Goal: Obtain resource: Obtain resource

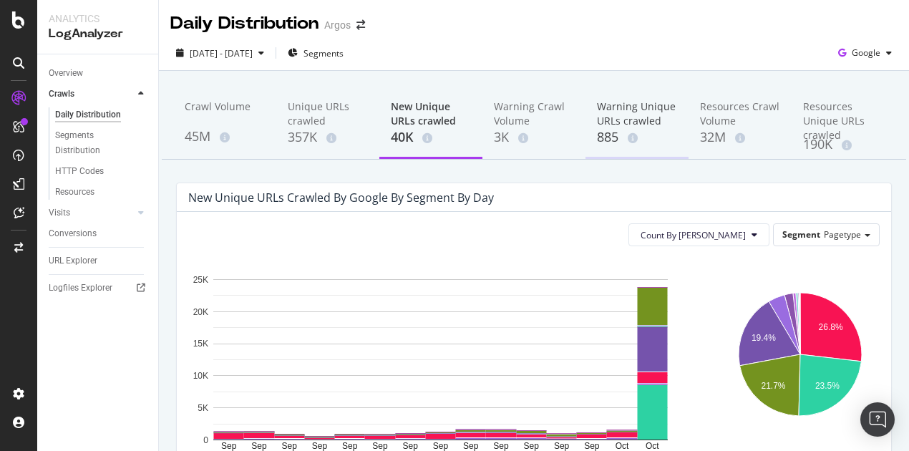
click at [611, 114] on div "Warning Unique URLs crawled" at bounding box center [637, 113] width 80 height 29
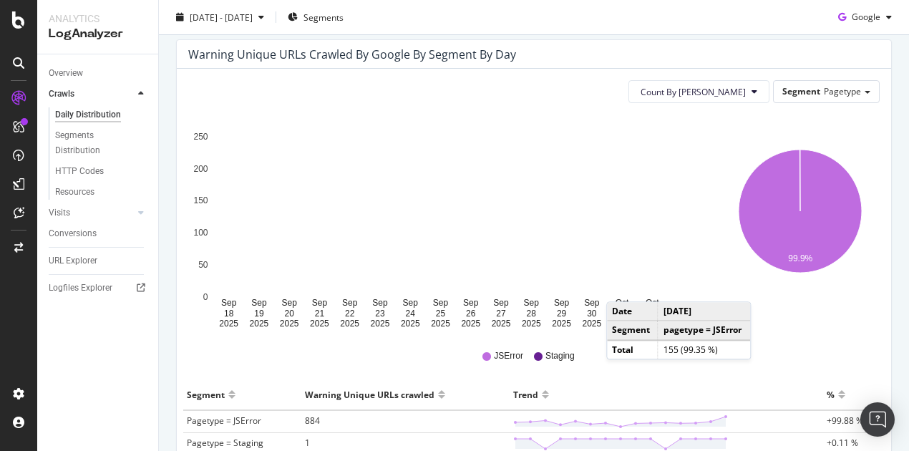
scroll to position [261, 0]
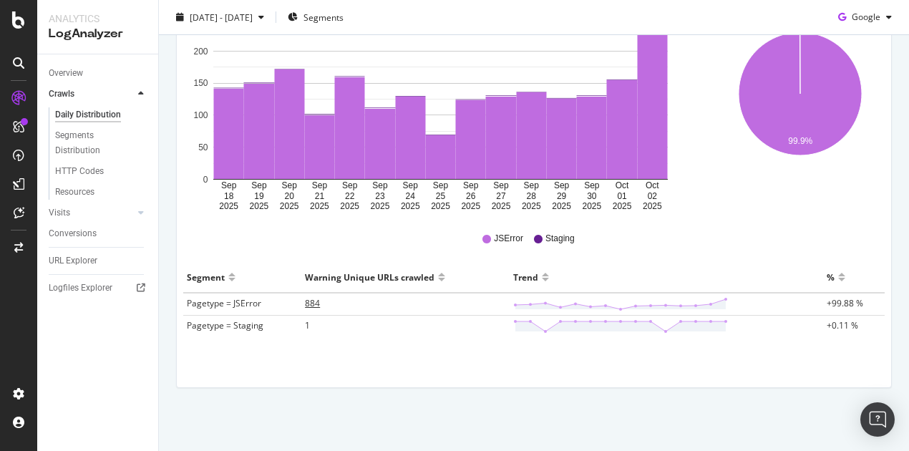
click at [308, 299] on span "884" at bounding box center [312, 303] width 15 height 12
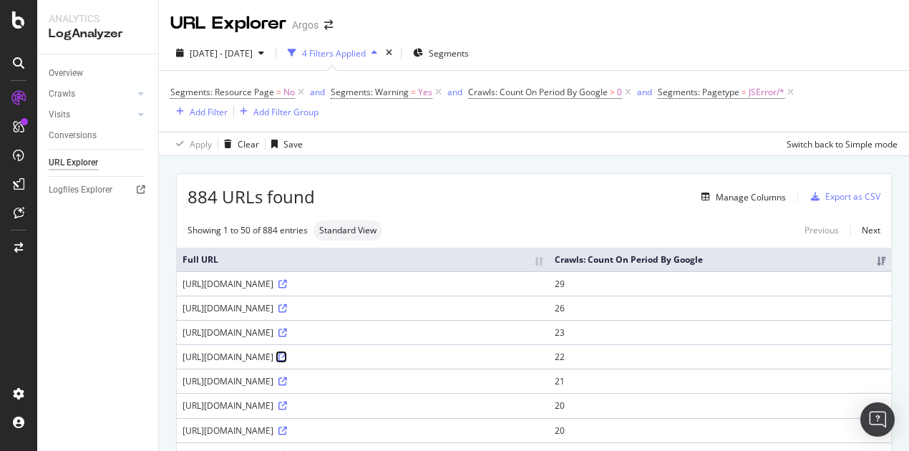
click at [287, 361] on icon at bounding box center [282, 357] width 9 height 9
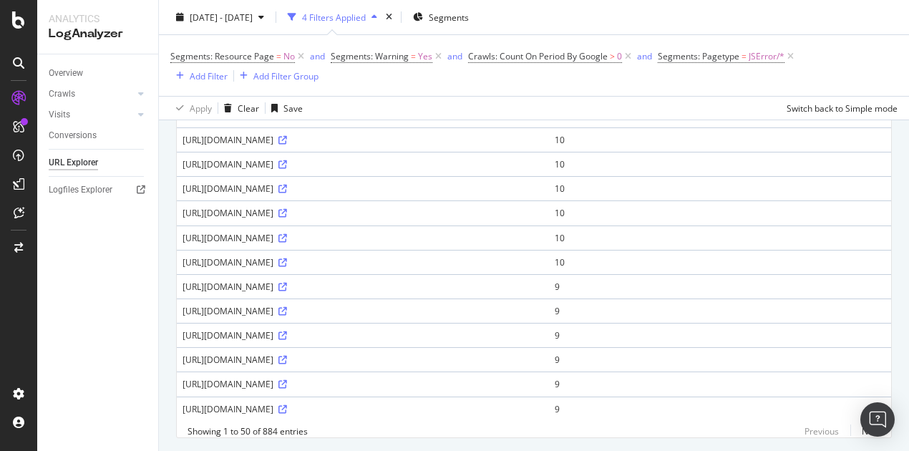
scroll to position [1074, 0]
drag, startPoint x: 436, startPoint y: 322, endPoint x: 233, endPoint y: 327, distance: 203.3
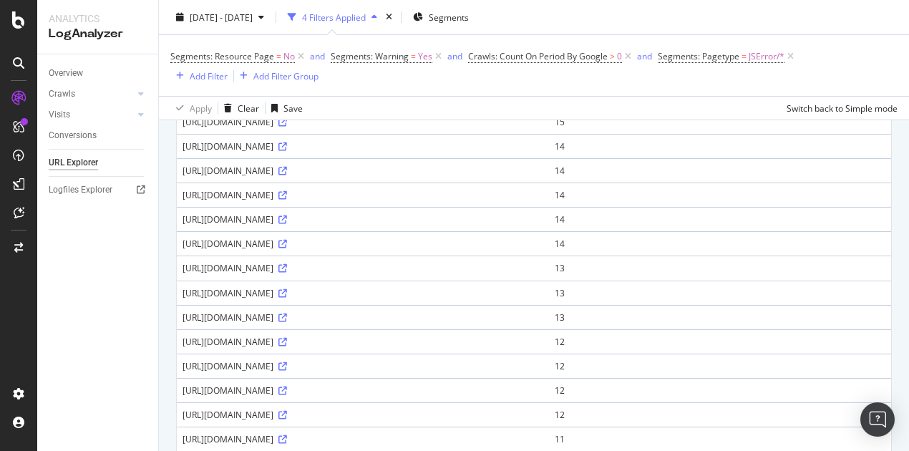
scroll to position [442, 0]
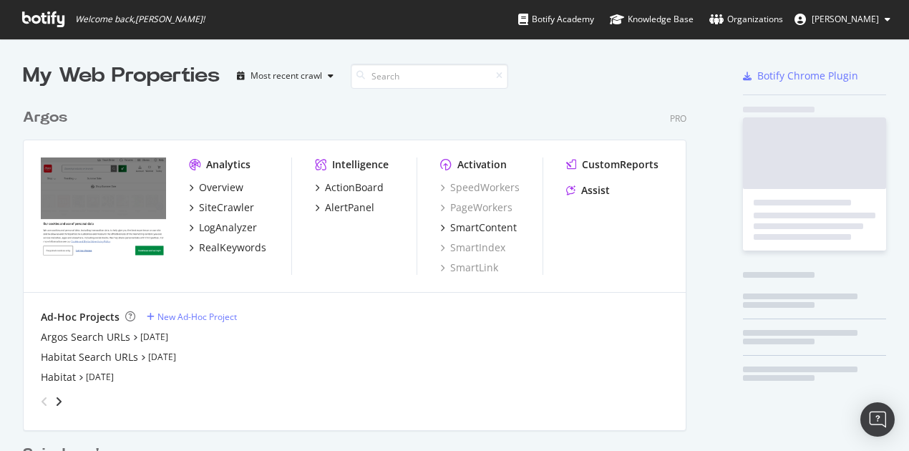
scroll to position [661, 664]
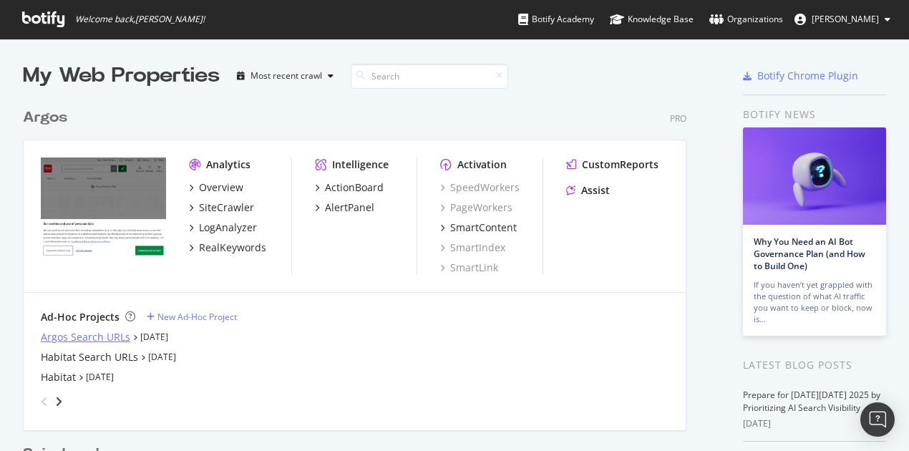
click at [72, 339] on div "Argos Search URLs" at bounding box center [85, 337] width 89 height 14
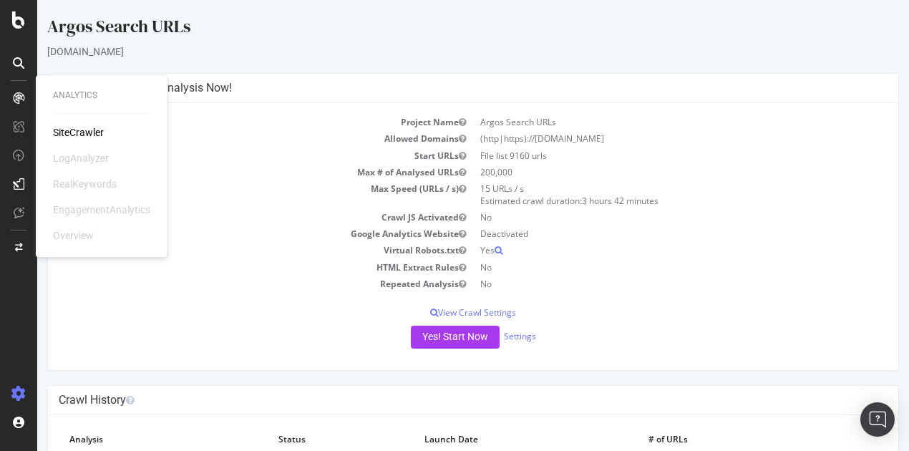
click at [17, 98] on icon at bounding box center [18, 97] width 11 height 11
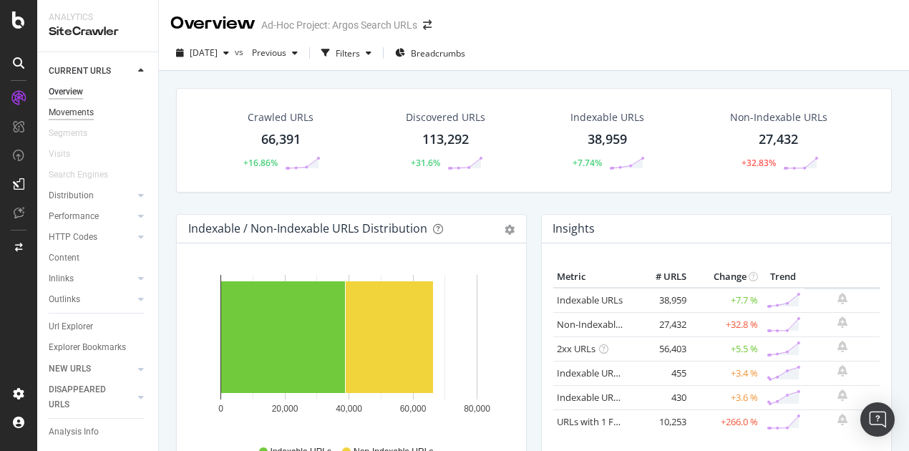
click at [70, 112] on div "Movements" at bounding box center [71, 112] width 45 height 15
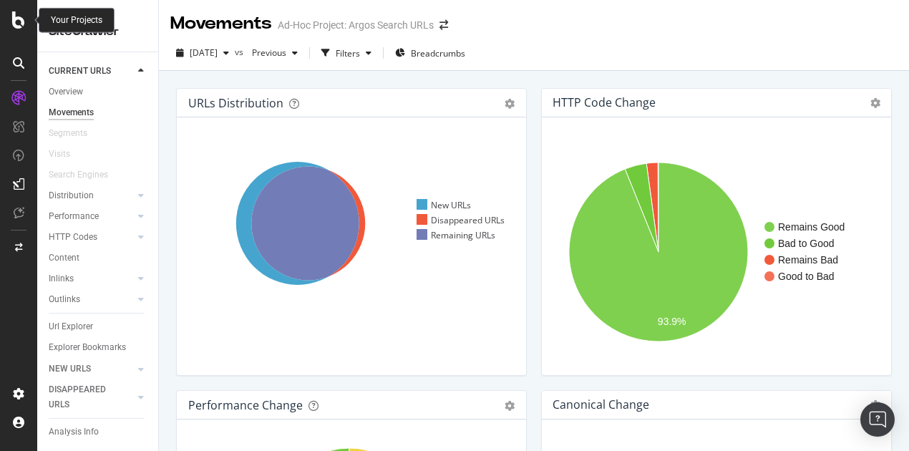
click at [17, 20] on icon at bounding box center [18, 19] width 13 height 17
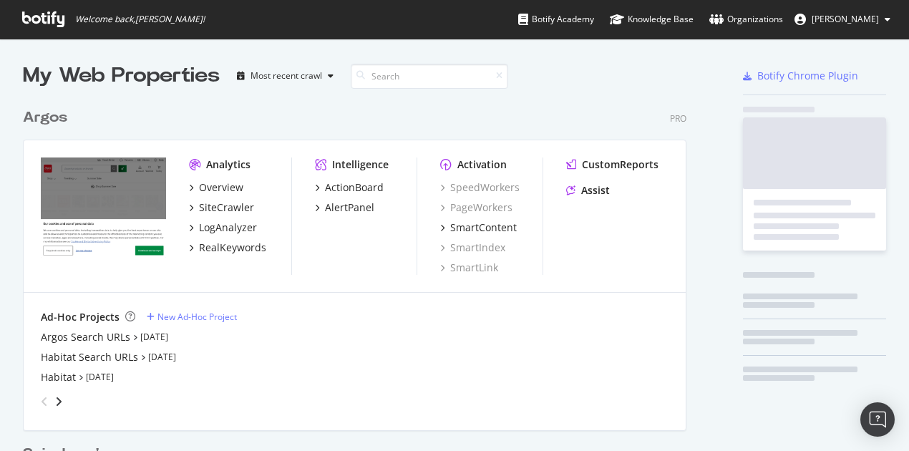
scroll to position [439, 887]
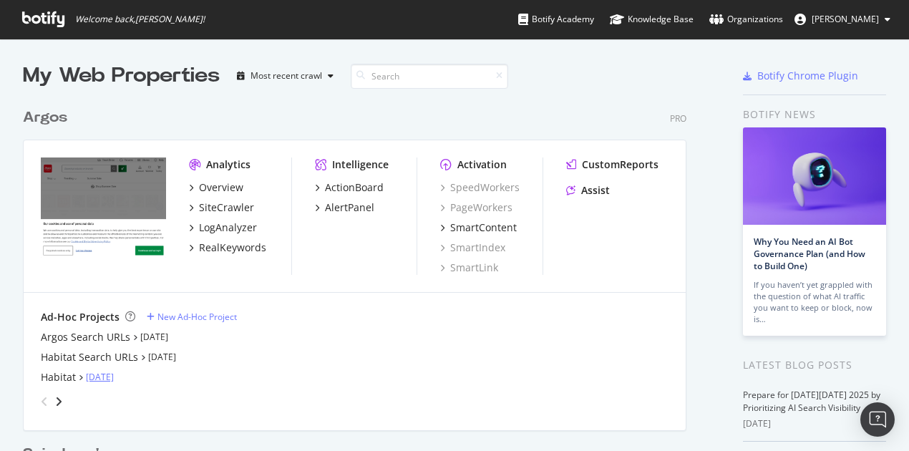
click at [99, 373] on link "Oct 1st 25" at bounding box center [100, 377] width 28 height 12
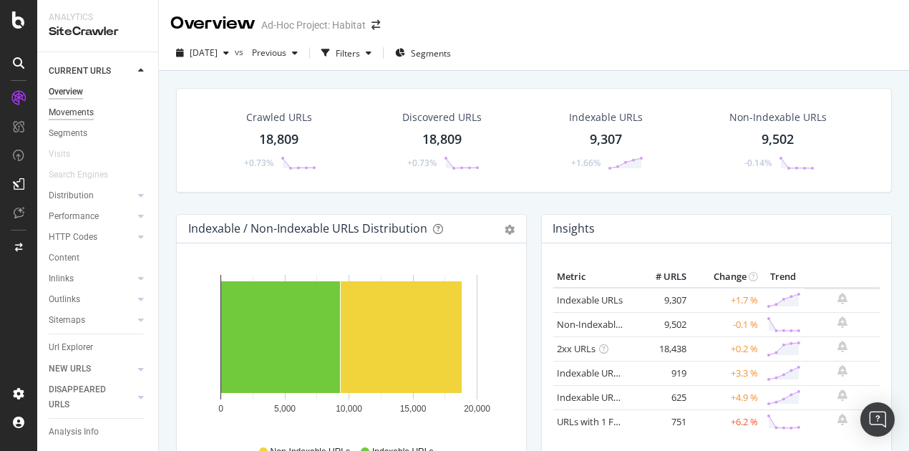
click at [64, 110] on div "Movements" at bounding box center [71, 112] width 45 height 15
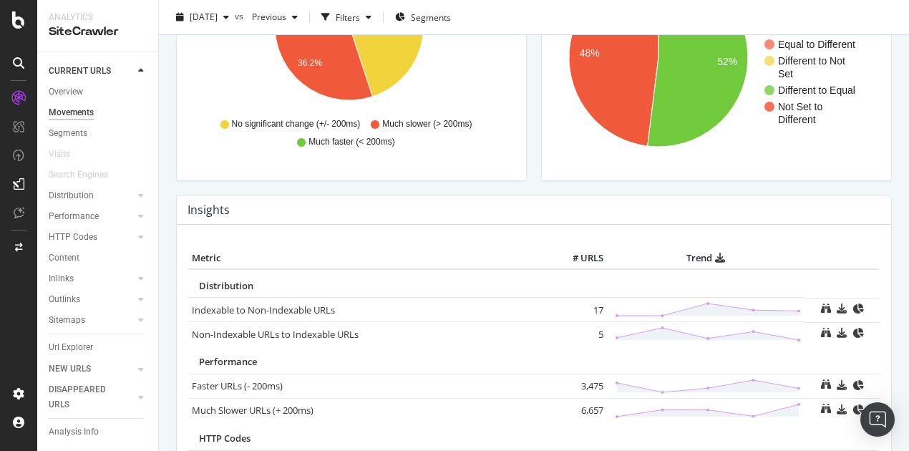
scroll to position [421, 0]
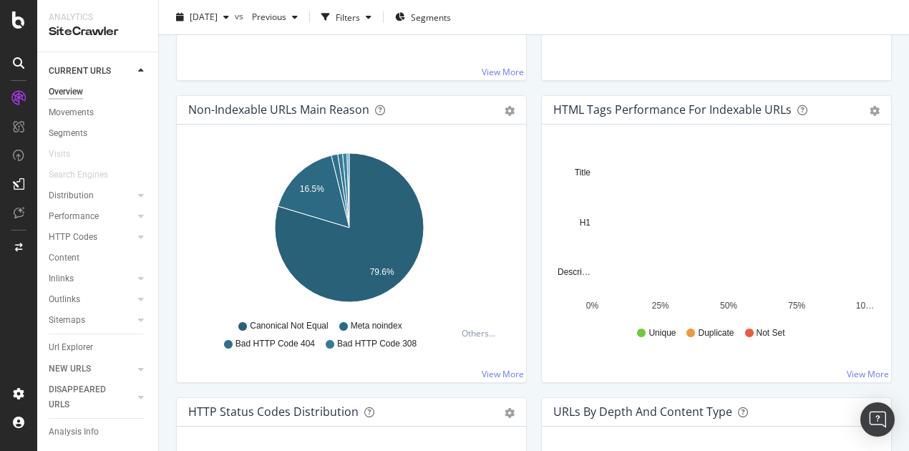
scroll to position [421, 0]
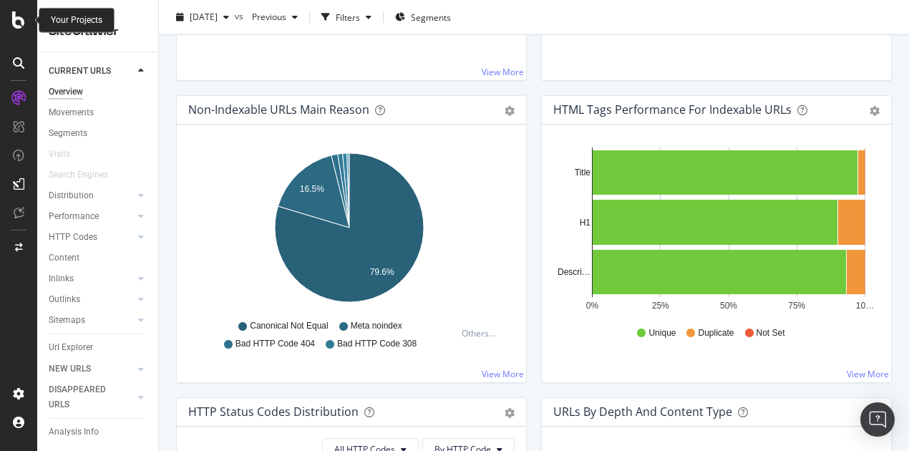
click at [21, 20] on icon at bounding box center [18, 19] width 13 height 17
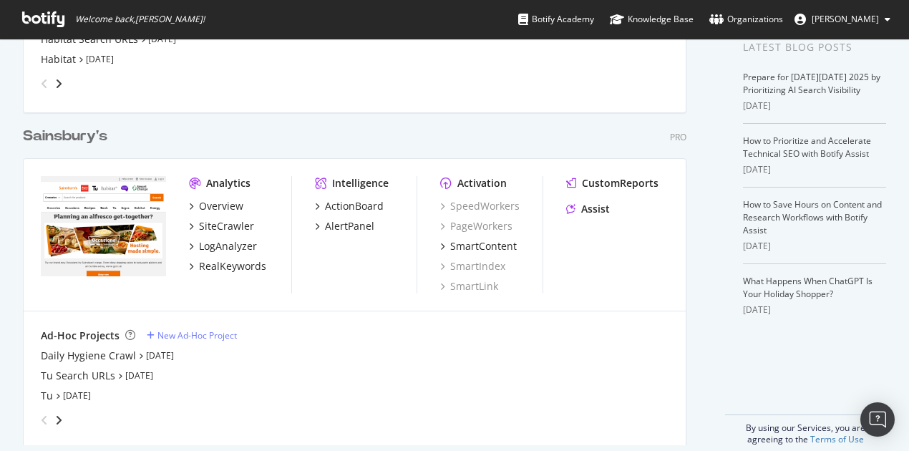
scroll to position [335, 0]
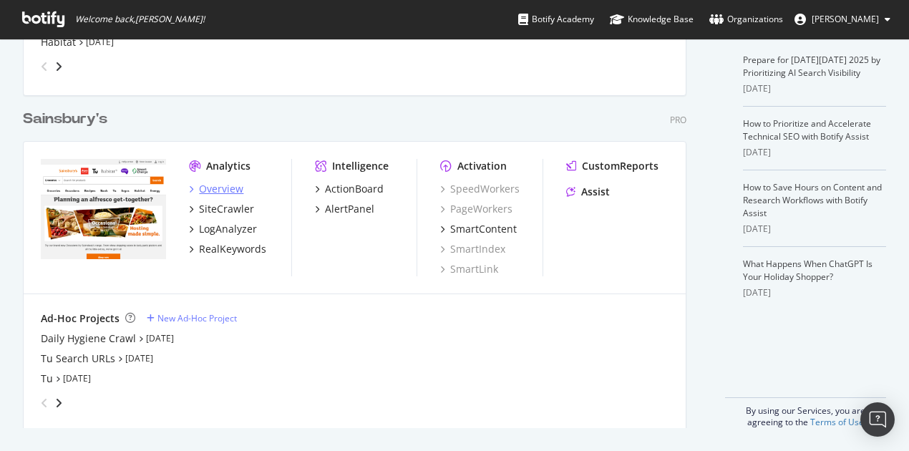
click at [225, 186] on div "Overview" at bounding box center [221, 189] width 44 height 14
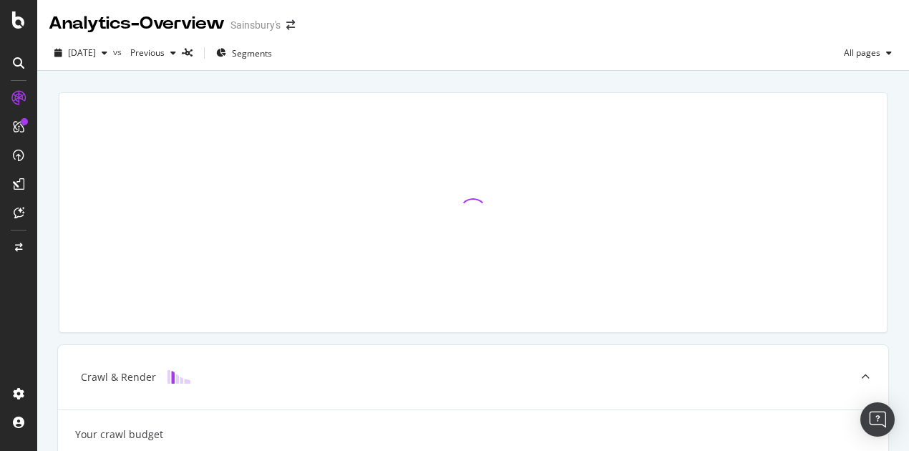
click at [13, 102] on icon at bounding box center [18, 98] width 14 height 14
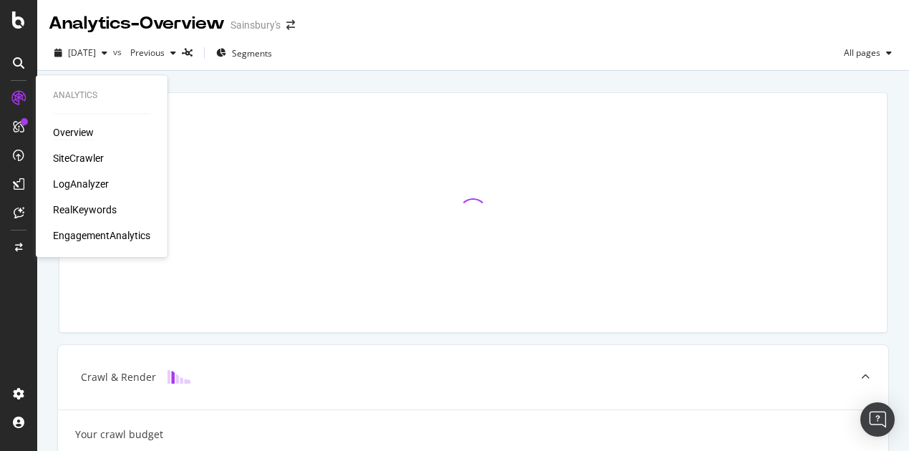
click at [68, 128] on div "Overview" at bounding box center [73, 132] width 41 height 14
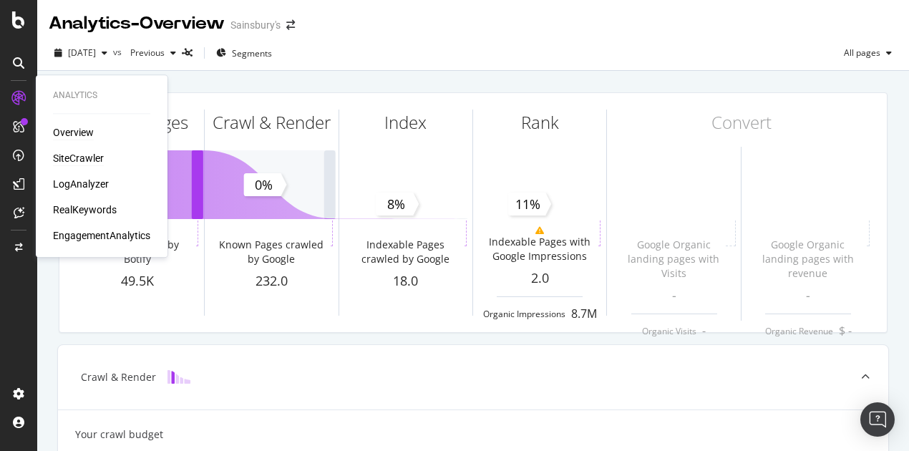
click at [82, 158] on div "SiteCrawler" at bounding box center [78, 158] width 51 height 14
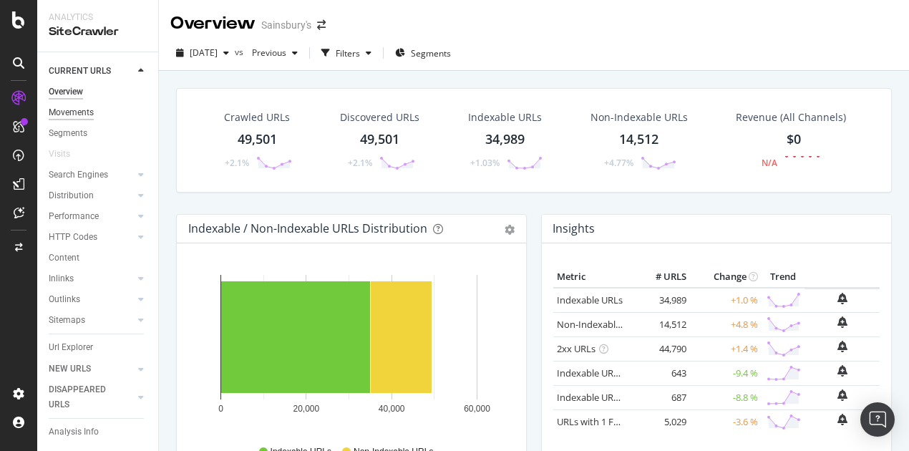
click at [70, 112] on div "Movements" at bounding box center [71, 112] width 45 height 15
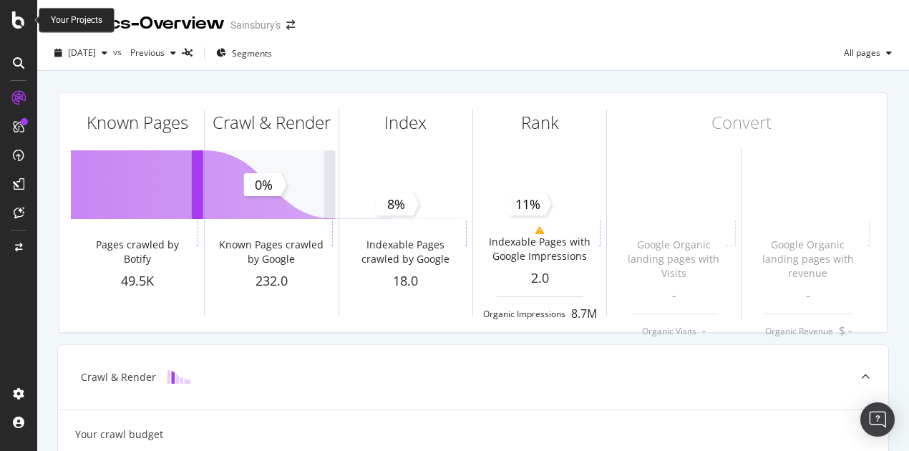
click at [21, 19] on icon at bounding box center [18, 19] width 13 height 17
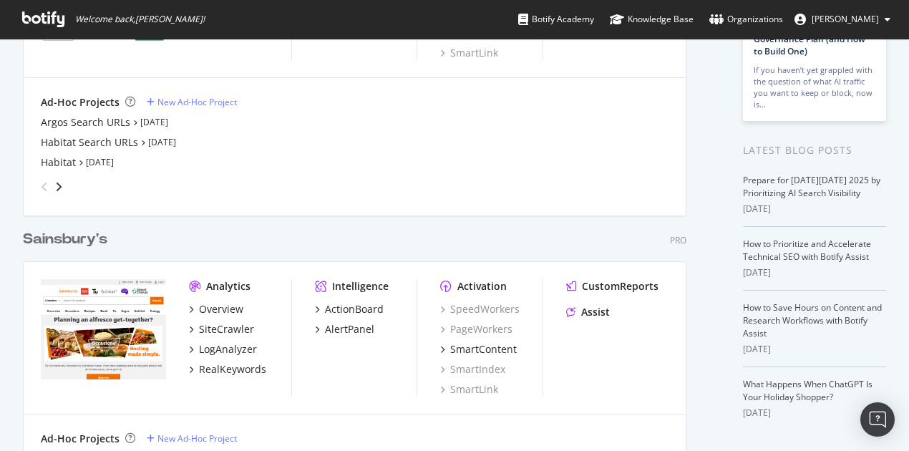
scroll to position [335, 0]
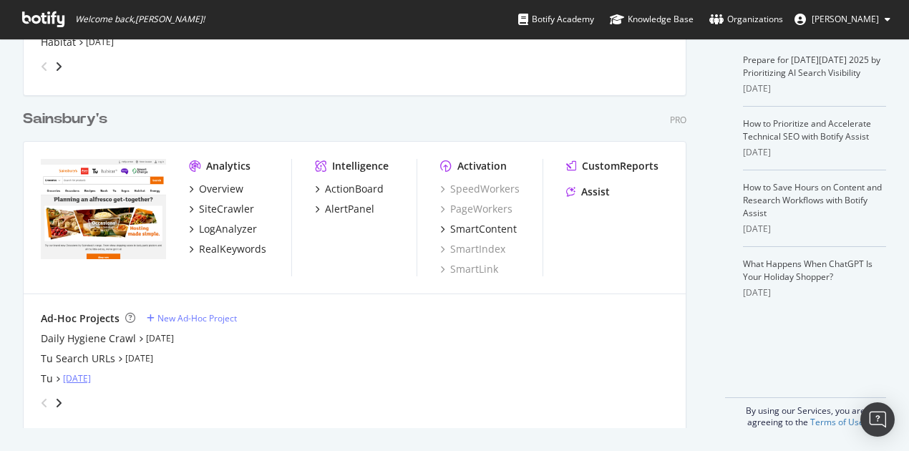
click at [77, 377] on link "Oct 1st 25" at bounding box center [77, 378] width 28 height 12
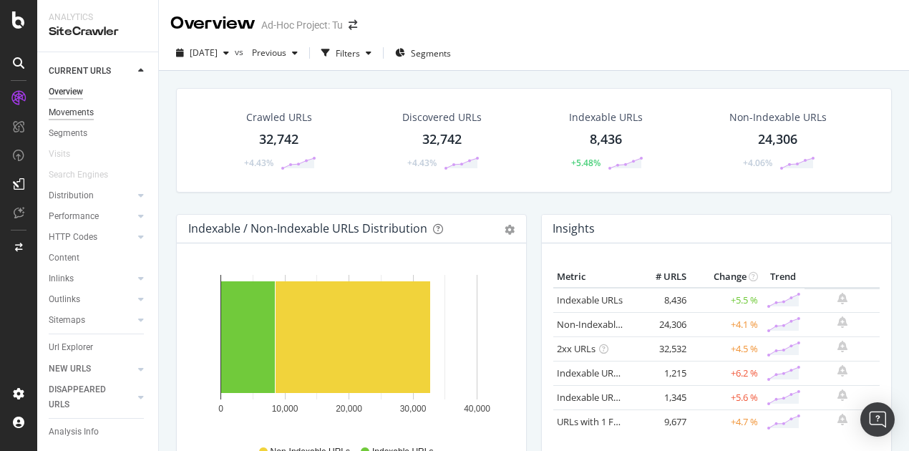
click at [57, 111] on div "Movements" at bounding box center [71, 112] width 45 height 15
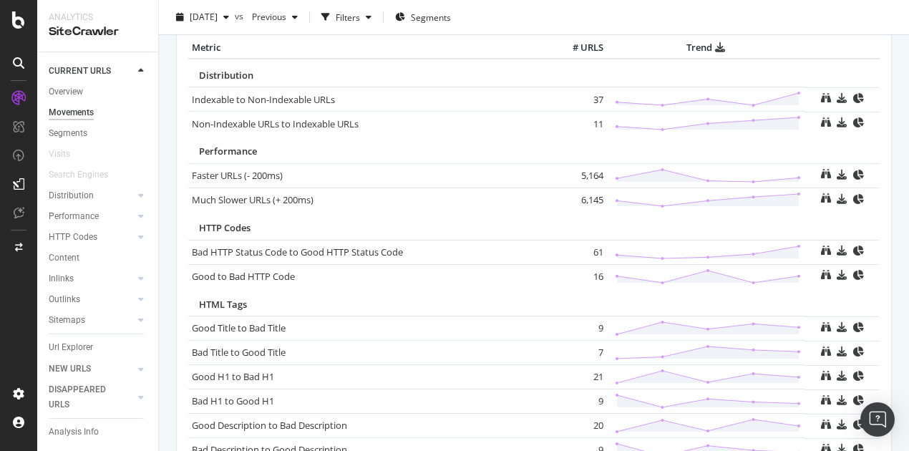
scroll to position [349, 0]
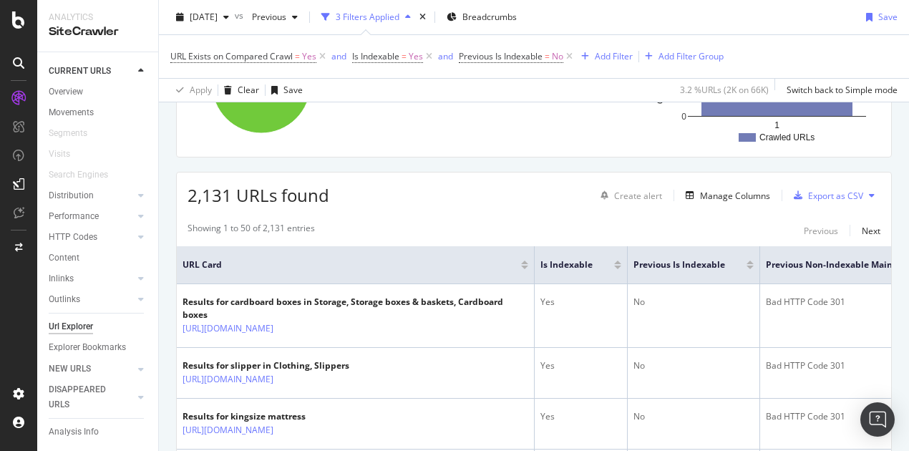
scroll to position [215, 0]
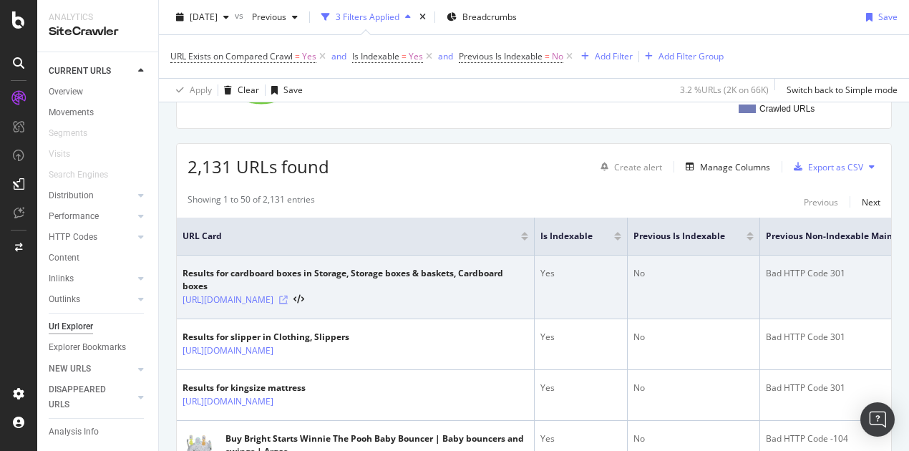
click at [288, 298] on icon at bounding box center [283, 300] width 9 height 9
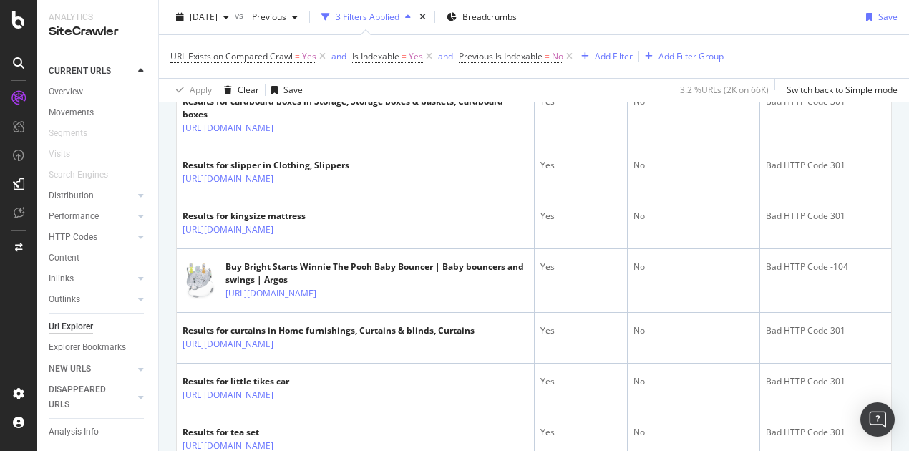
scroll to position [429, 0]
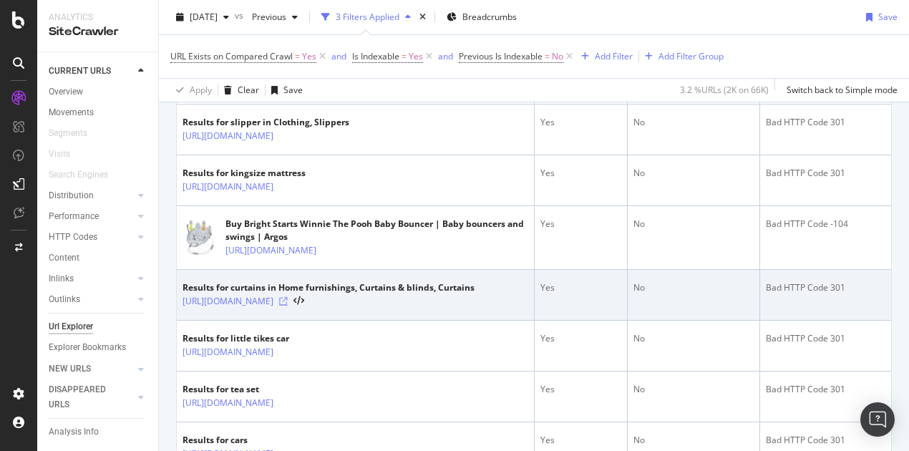
click at [288, 297] on icon at bounding box center [283, 301] width 9 height 9
click at [288, 298] on icon at bounding box center [283, 301] width 9 height 9
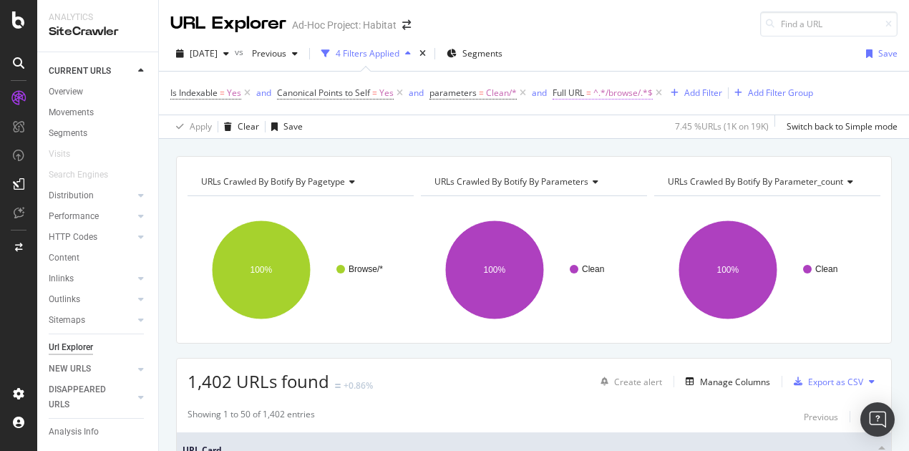
click at [616, 95] on span "^.*/browse/.*$" at bounding box center [622, 93] width 59 height 20
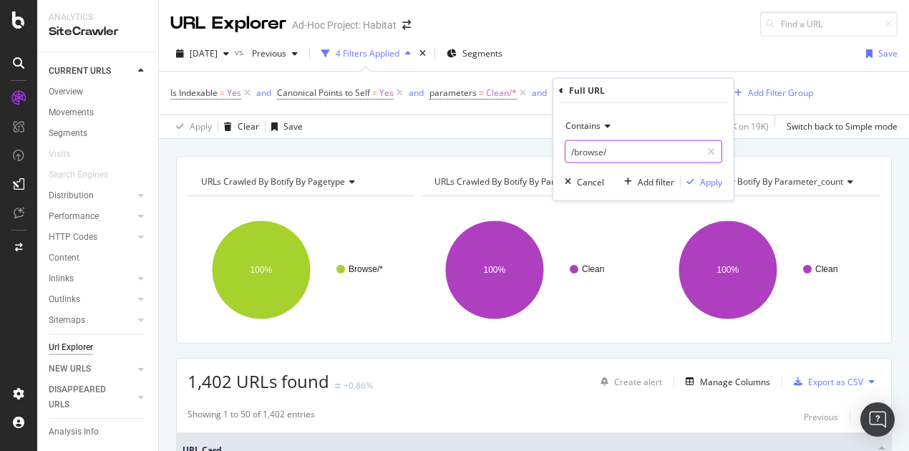
click at [620, 152] on input "/browse/" at bounding box center [632, 151] width 135 height 23
paste input "sd"
type input "/sd/"
click at [703, 180] on div "Apply" at bounding box center [711, 181] width 22 height 12
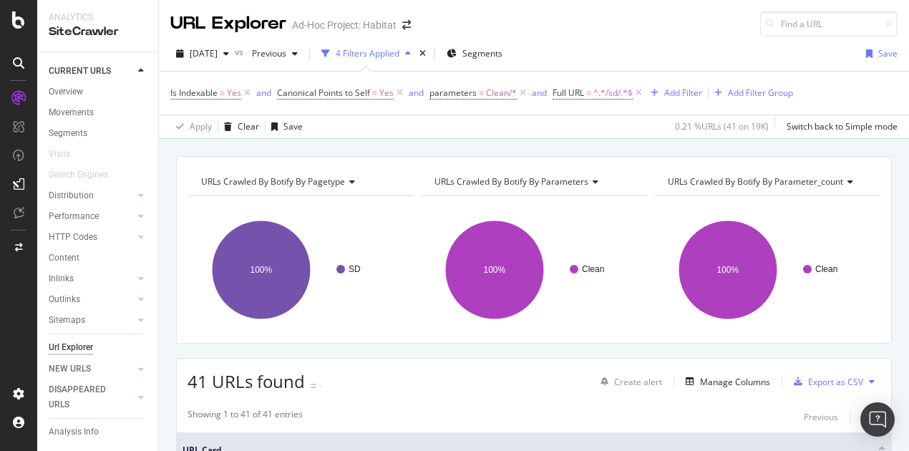
scroll to position [72, 0]
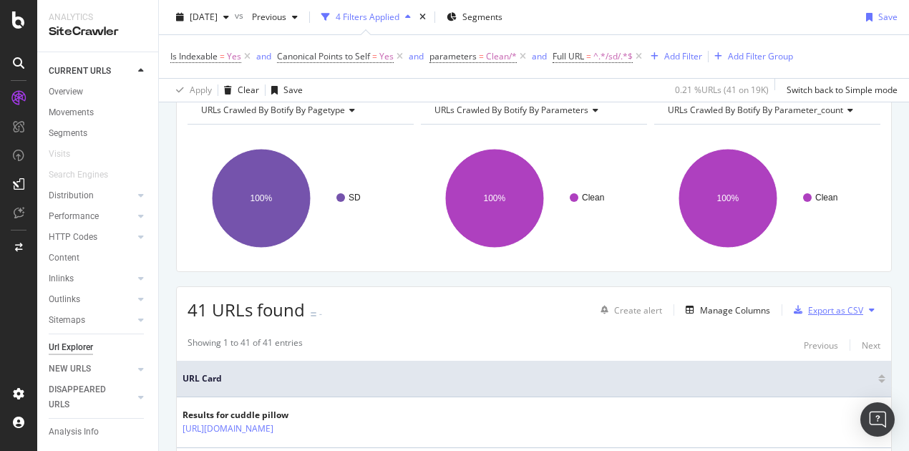
click at [815, 310] on div "Export as CSV" at bounding box center [835, 310] width 55 height 12
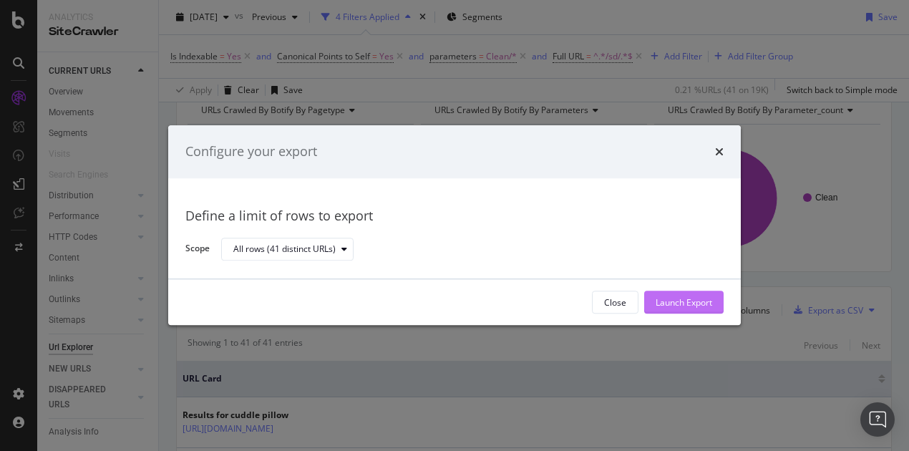
click at [711, 306] on div "Launch Export" at bounding box center [684, 302] width 57 height 12
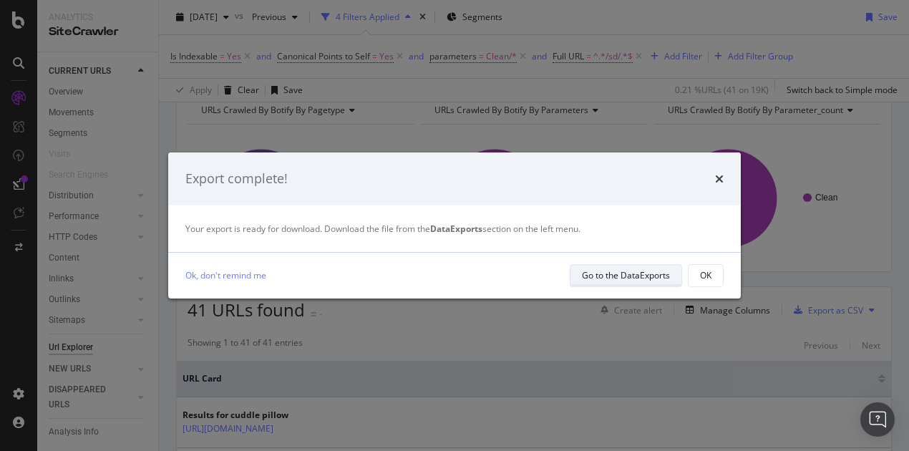
click at [644, 274] on div "Go to the DataExports" at bounding box center [626, 275] width 88 height 12
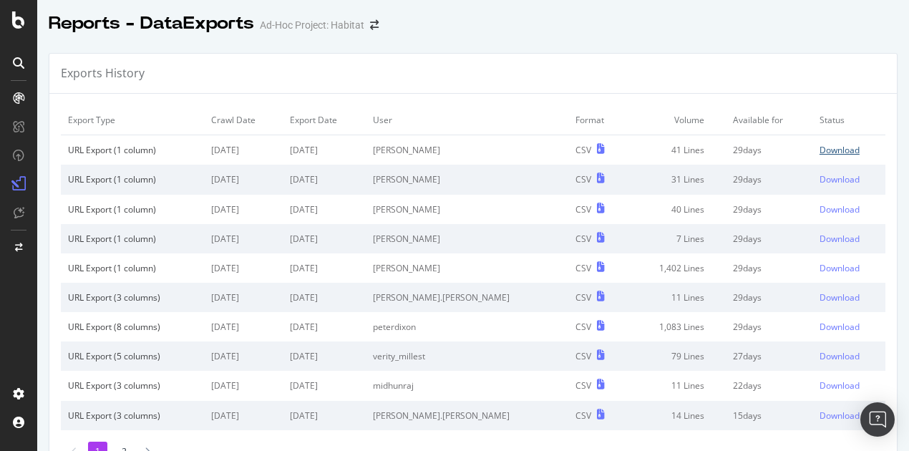
click at [820, 150] on div "Download" at bounding box center [840, 150] width 40 height 12
